Goal: Use online tool/utility: Utilize a website feature to perform a specific function

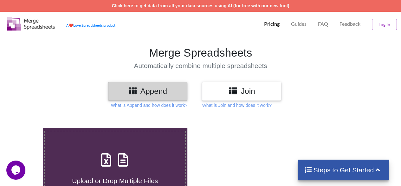
click at [382, 23] on button "Log In" at bounding box center [384, 24] width 25 height 11
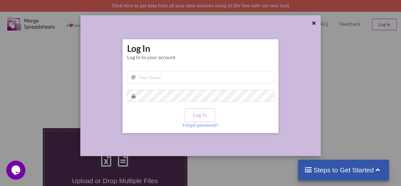
scroll to position [40, 0]
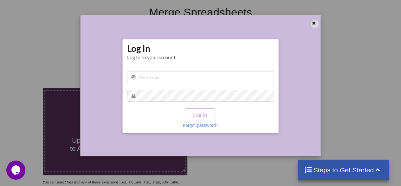
click at [315, 23] on icon at bounding box center [314, 22] width 5 height 4
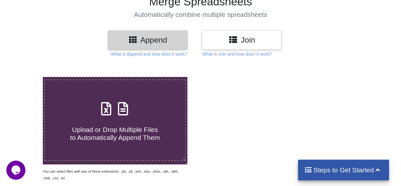
scroll to position [52, 0]
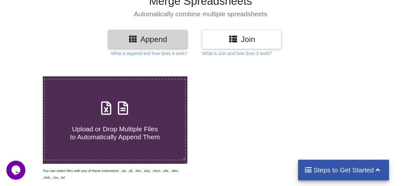
click at [124, 125] on span "Upload or Drop Multiple Files to Automatically Append Them" at bounding box center [115, 132] width 90 height 15
click at [26, 76] on input "Upload or Drop Multiple Files to Automatically Append Them" at bounding box center [26, 76] width 0 height 0
type input "C:\fakepath\Commerce ACCA Weekend Batch - Form 2025 July_Leads_2025-08-31_2025-…"
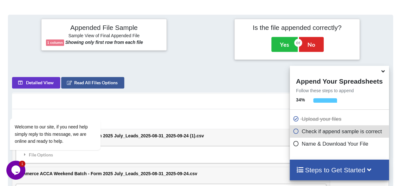
scroll to position [237, 0]
click at [277, 43] on button "Yes" at bounding box center [285, 43] width 26 height 15
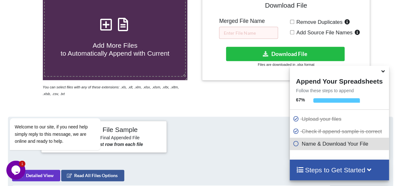
scroll to position [128, 0]
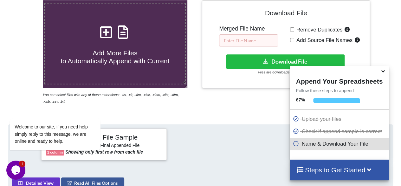
click at [248, 42] on input "text" at bounding box center [248, 40] width 59 height 12
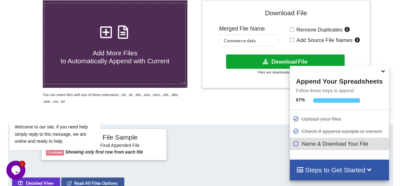
click at [247, 60] on button "Download File" at bounding box center [285, 61] width 119 height 14
click at [270, 66] on button "Download File" at bounding box center [285, 61] width 119 height 14
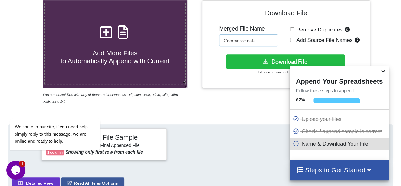
click at [259, 40] on input "Commerce data" at bounding box center [248, 40] width 59 height 12
type input "C"
type input "test"
click at [295, 144] on icon at bounding box center [296, 142] width 6 height 5
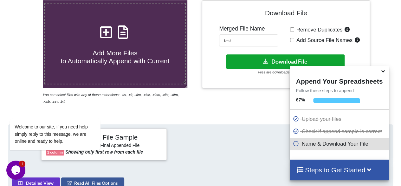
click at [279, 57] on button "Download File" at bounding box center [285, 61] width 119 height 14
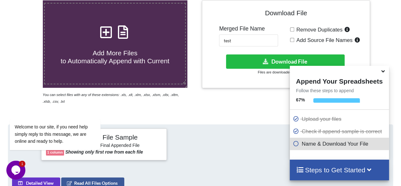
click at [292, 28] on input "Remove Duplicates" at bounding box center [292, 29] width 4 height 4
checkbox input "true"
click at [291, 38] on input "Add Source File Names" at bounding box center [292, 40] width 4 height 4
checkbox input "true"
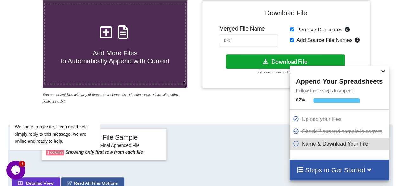
click at [271, 61] on button "Download File" at bounding box center [285, 61] width 119 height 14
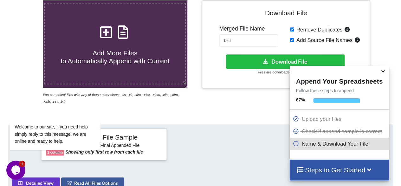
click at [371, 167] on icon at bounding box center [370, 169] width 8 height 7
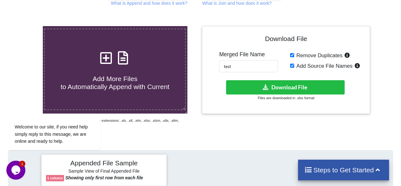
scroll to position [101, 0]
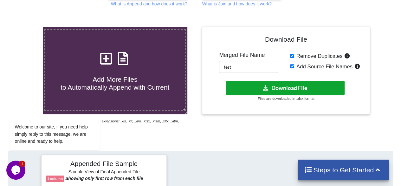
click at [265, 87] on icon at bounding box center [266, 87] width 7 height 5
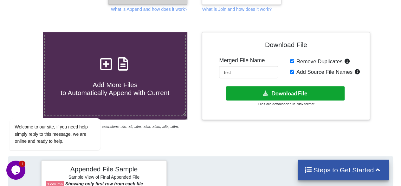
scroll to position [96, 0]
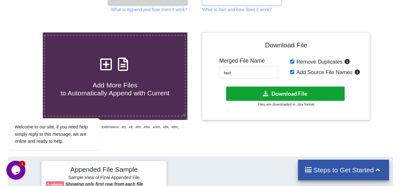
click at [252, 90] on button "Download File" at bounding box center [285, 93] width 119 height 14
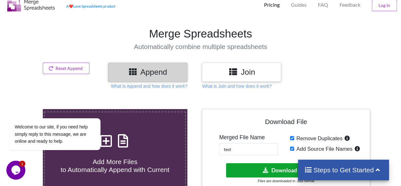
scroll to position [19, 0]
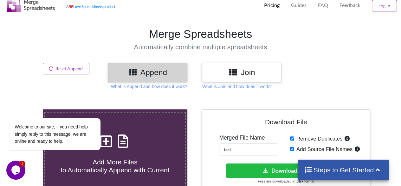
click at [236, 73] on icon at bounding box center [233, 72] width 9 height 8
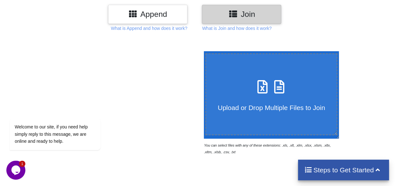
scroll to position [80, 0]
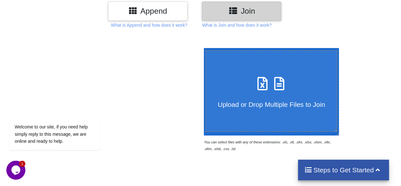
click at [253, 109] on label "Upload or Drop Multiple Files to Join" at bounding box center [272, 91] width 132 height 82
click at [202, 48] on input "Upload or Drop Multiple Files to Join" at bounding box center [202, 48] width 0 height 0
type input "C:\fakepath\Commerce ACCA Weekend Batch - Form 2025 July_Leads_2025-08-31_2025-…"
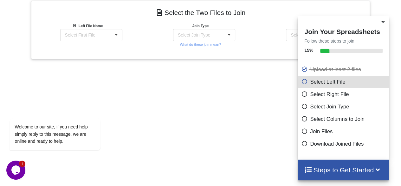
scroll to position [251, 0]
click at [112, 34] on icon at bounding box center [117, 35] width 10 height 12
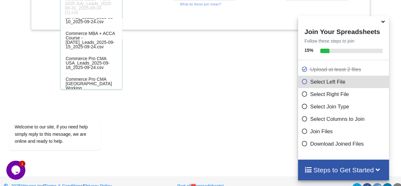
scroll to position [0, 0]
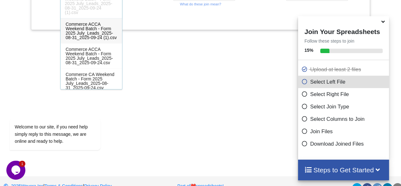
click at [86, 27] on span "Commerce ACCA Weekend Batch - Form 2025 July_Leads_2025-08-31_2025-09-24 (1).csv" at bounding box center [91, 31] width 51 height 18
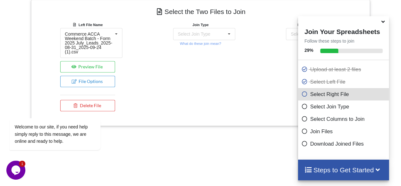
scroll to position [248, 0]
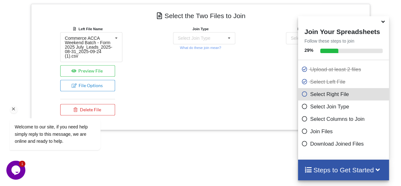
click at [96, 85] on div "Welcome to our site, if you need help simply reply to this message, we are onli…" at bounding box center [63, 107] width 114 height 96
click at [95, 85] on div "Welcome to our site, if you need help simply reply to this message, we are onli…" at bounding box center [63, 107] width 114 height 96
click at [220, 34] on div "Select Join Type INNER JOIN LEFT JOIN RIGHT JOIN FULL JOIN" at bounding box center [204, 38] width 62 height 12
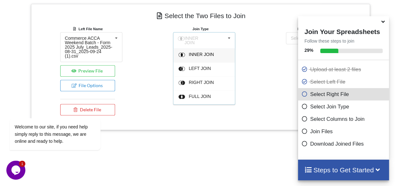
click at [212, 52] on div "INNER JOIN" at bounding box center [208, 55] width 39 height 7
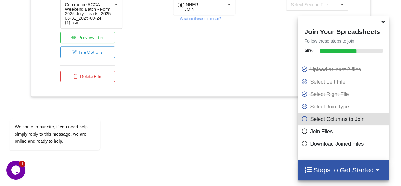
scroll to position [294, 0]
click at [306, 3] on div "Select Second File" at bounding box center [309, 5] width 37 height 4
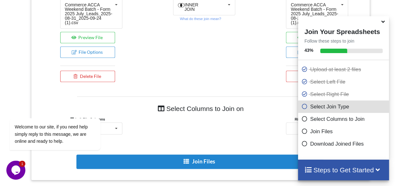
click at [383, 23] on icon at bounding box center [383, 21] width 7 height 6
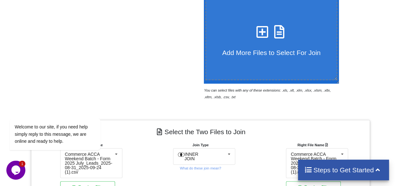
scroll to position [149, 0]
